Goal: Task Accomplishment & Management: Use online tool/utility

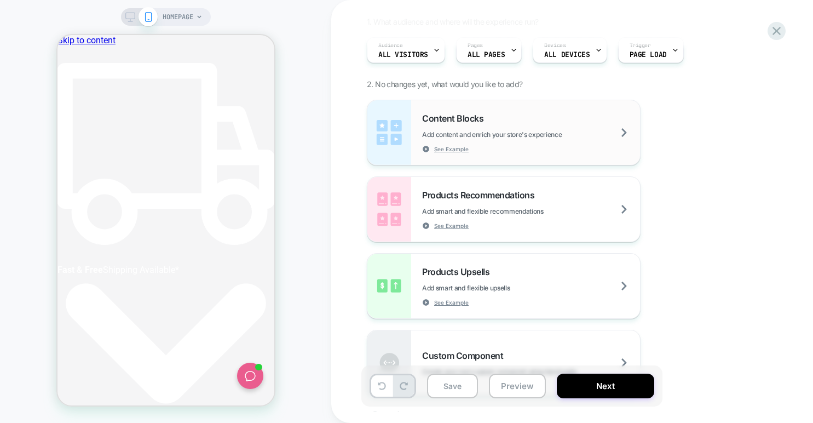
click at [510, 132] on span "Add content and enrich your store's experience" at bounding box center [519, 134] width 194 height 8
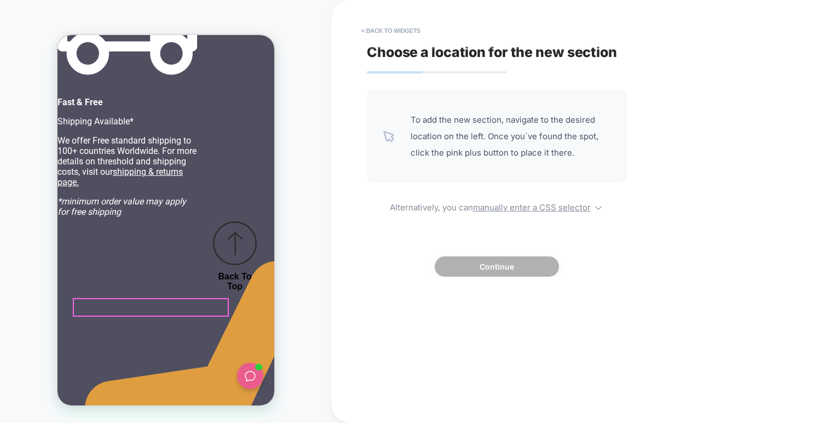
drag, startPoint x: 164, startPoint y: 305, endPoint x: 172, endPoint y: 304, distance: 7.8
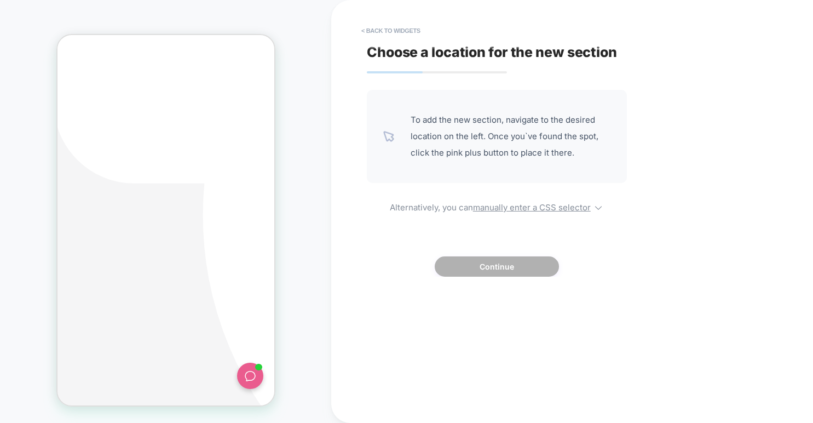
click at [476, 205] on u "manually enter a CSS selector" at bounding box center [532, 207] width 118 height 10
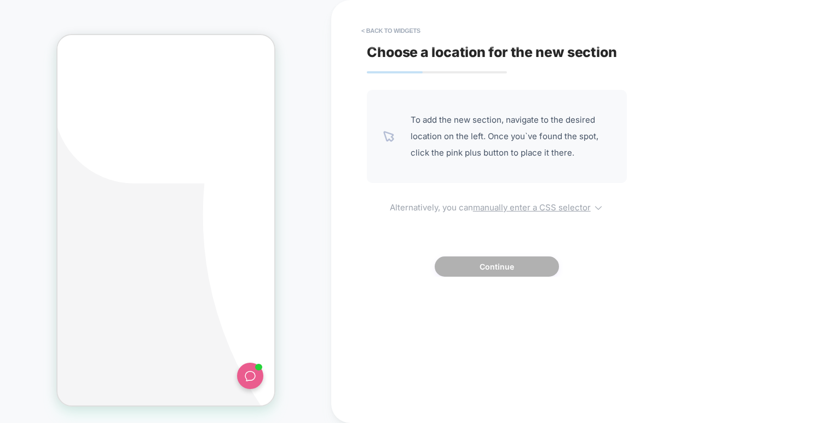
select select "*******"
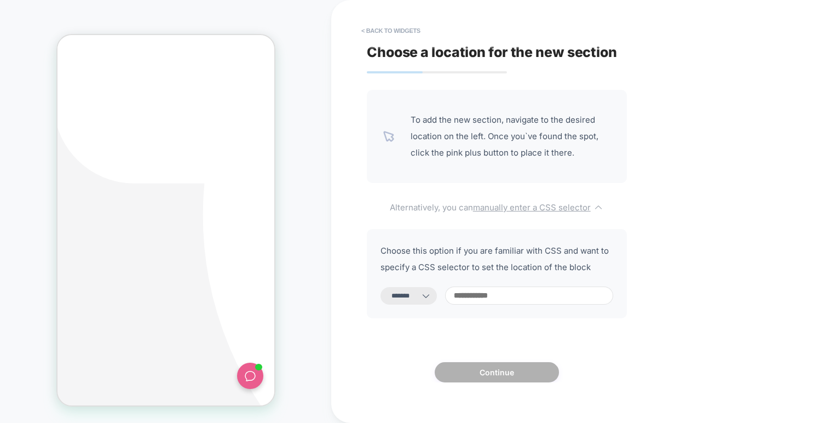
click at [476, 205] on u "manually enter a CSS selector" at bounding box center [532, 207] width 118 height 10
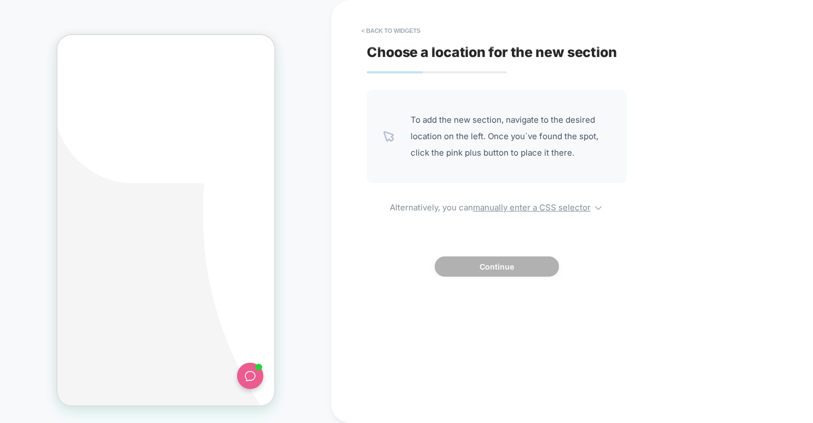
click at [385, 131] on img at bounding box center [388, 136] width 11 height 11
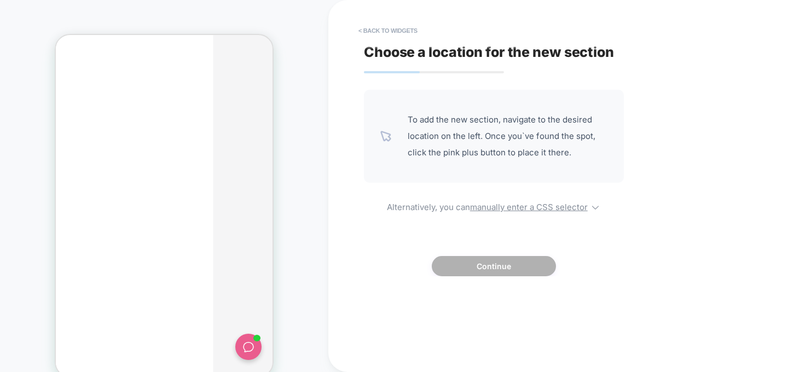
scroll to position [0, 7]
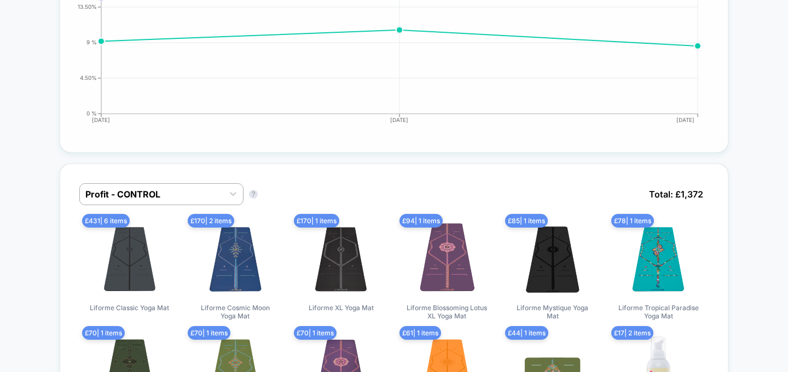
scroll to position [589, 0]
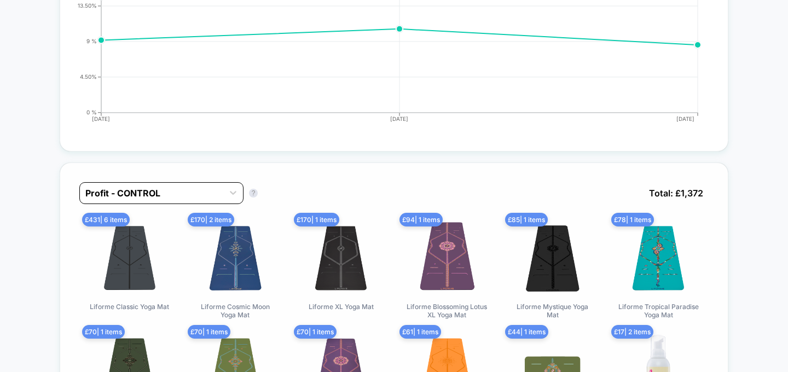
click at [126, 192] on div at bounding box center [151, 193] width 132 height 13
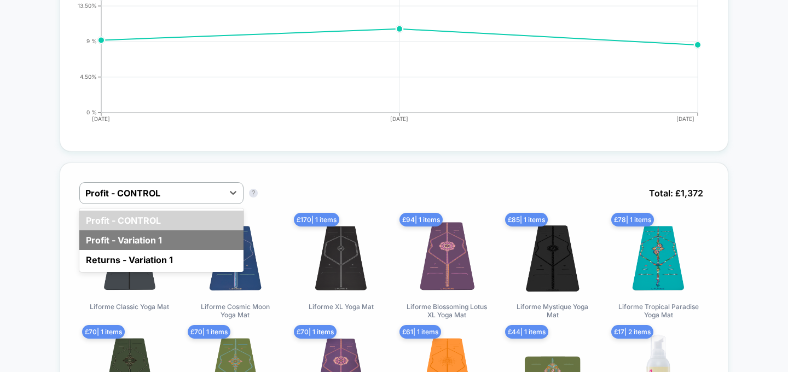
click at [113, 242] on div "Profit - Variation 1" at bounding box center [161, 240] width 164 height 20
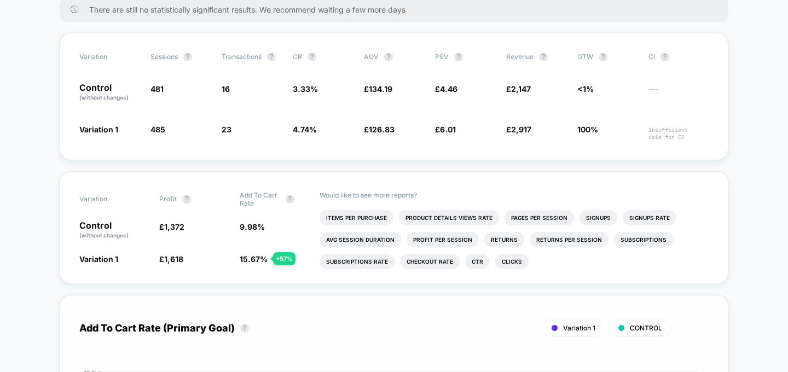
scroll to position [0, 0]
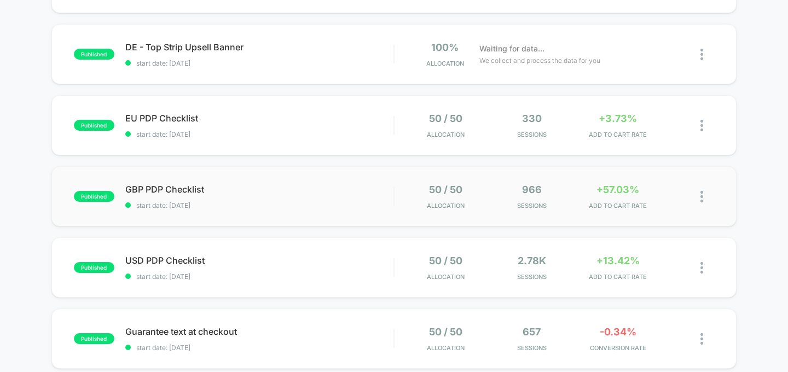
scroll to position [313, 0]
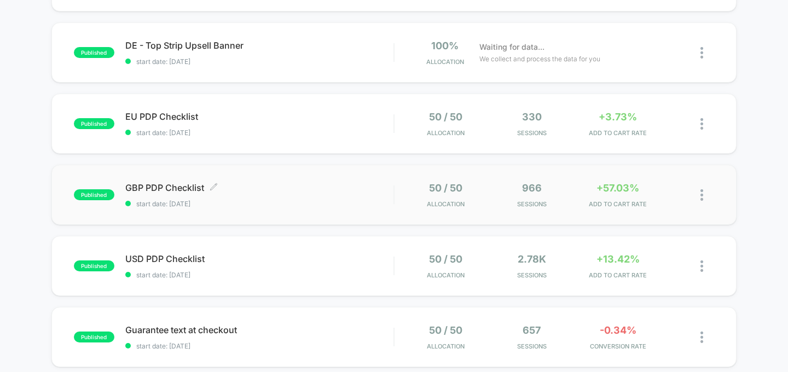
click at [310, 184] on span "GBP PDP Checklist Click to edit experience details" at bounding box center [259, 187] width 269 height 11
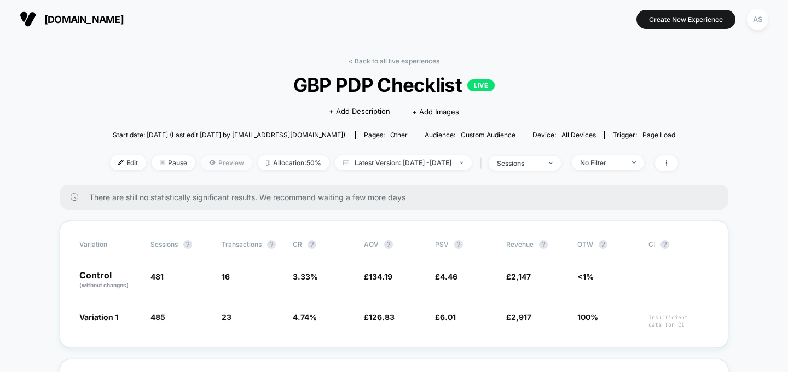
click at [201, 156] on span "Preview" at bounding box center [226, 162] width 51 height 15
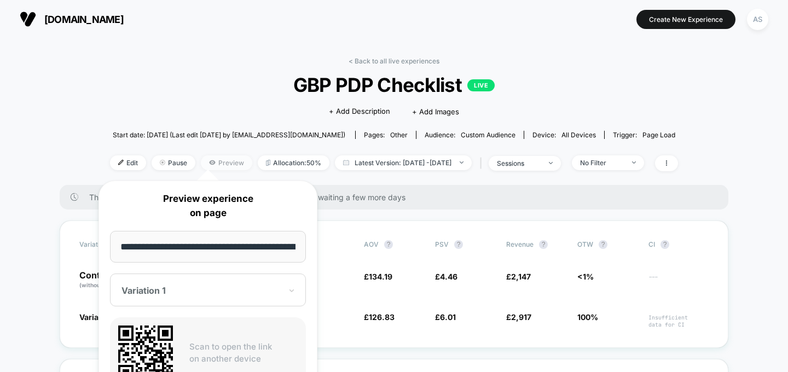
scroll to position [0, 63]
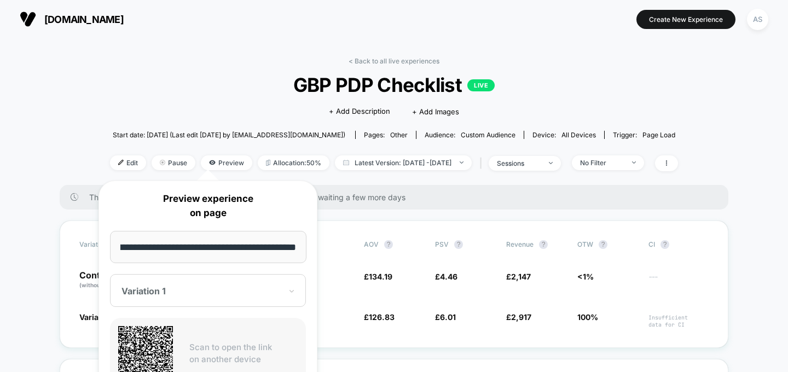
click at [242, 125] on span "Start date: 29/09/2025 (Last edit 29/09/2025 by shop@liforme.com)" at bounding box center [229, 134] width 233 height 19
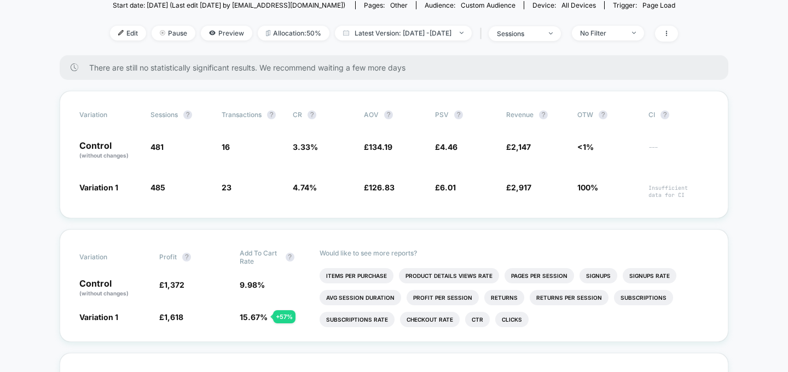
scroll to position [131, 0]
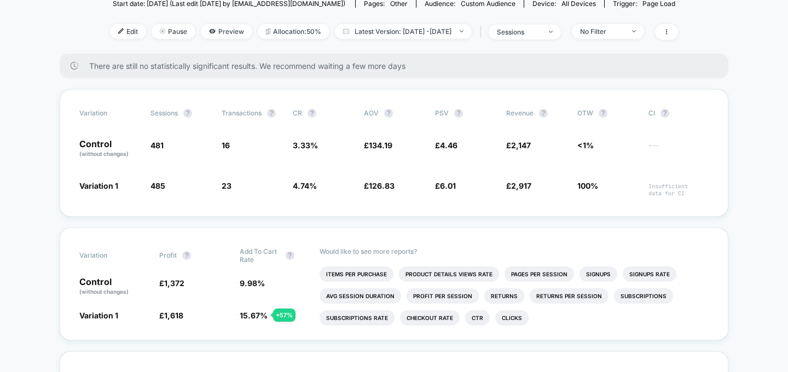
click at [213, 38] on div "Edit Pause Preview Allocation: 50% Latest Version: Sep 29, 2025 - Oct 1, 2025 |…" at bounding box center [394, 32] width 568 height 16
click at [213, 36] on span "Preview" at bounding box center [226, 31] width 51 height 15
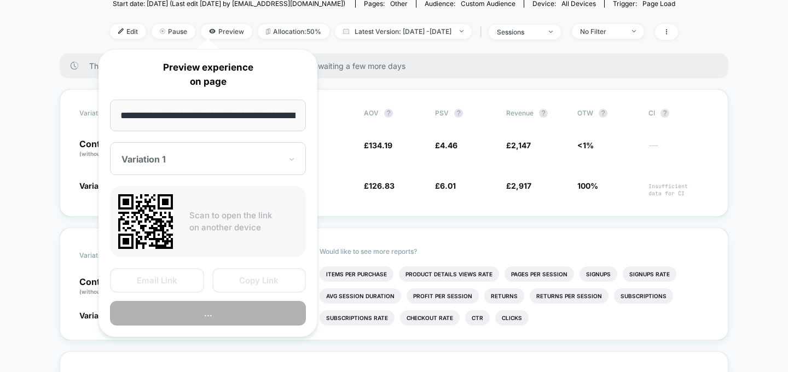
scroll to position [0, 63]
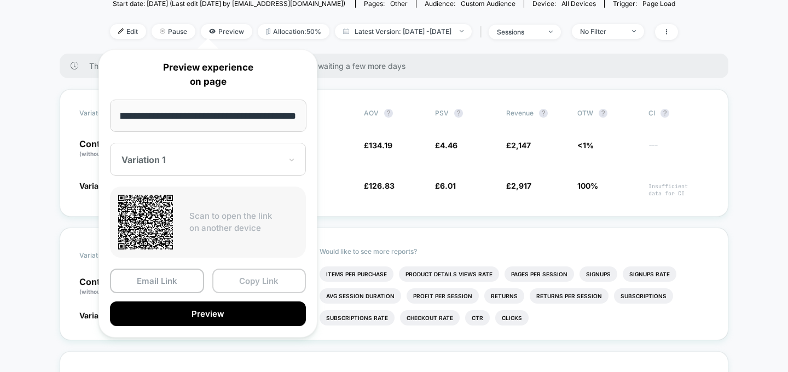
click at [263, 277] on button "Copy Link" at bounding box center [259, 281] width 94 height 25
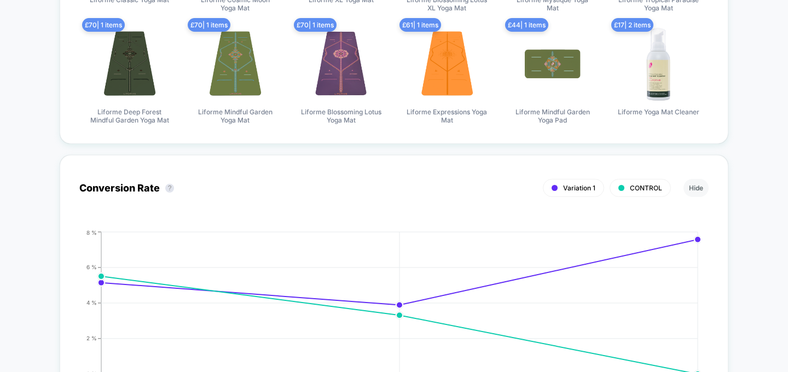
scroll to position [0, 0]
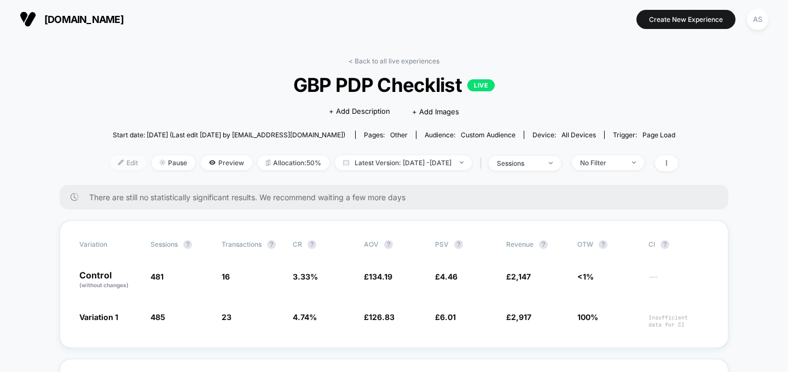
click at [110, 161] on span "Edit" at bounding box center [128, 162] width 36 height 15
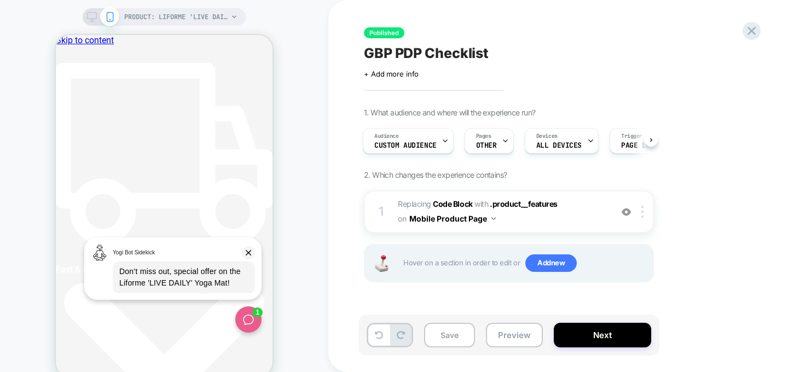
scroll to position [0, 412]
